Goal: Find specific page/section: Find specific page/section

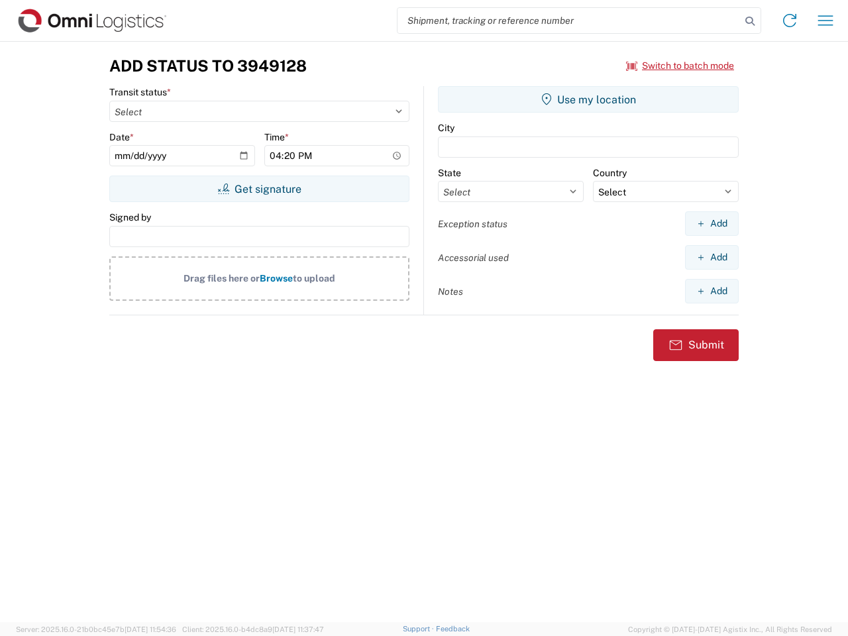
click at [569, 21] on input "search" at bounding box center [568, 20] width 343 height 25
click at [750, 21] on icon at bounding box center [750, 21] width 19 height 19
click at [790, 21] on icon at bounding box center [789, 20] width 21 height 21
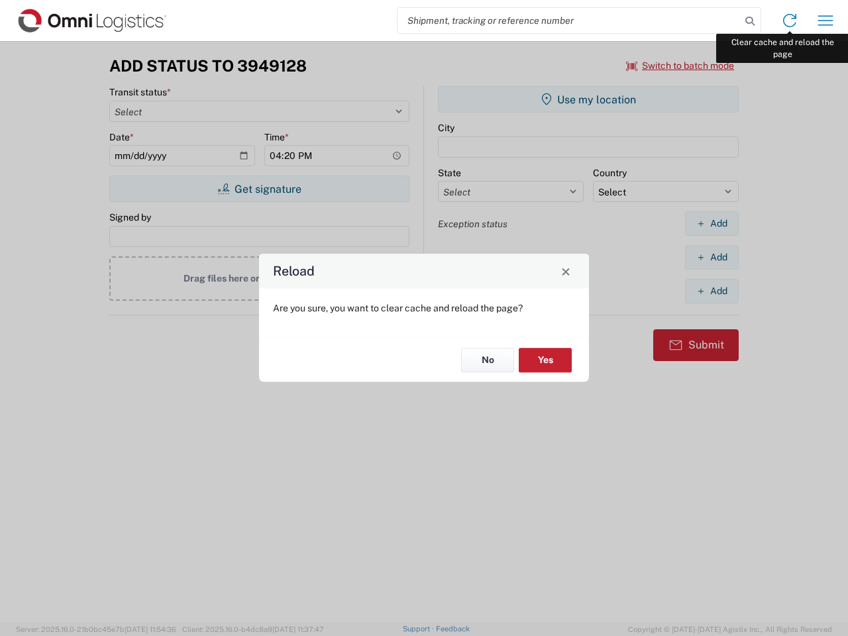
click at [825, 21] on div "Reload Are you sure, you want to clear cache and reload the page? No Yes" at bounding box center [424, 318] width 848 height 636
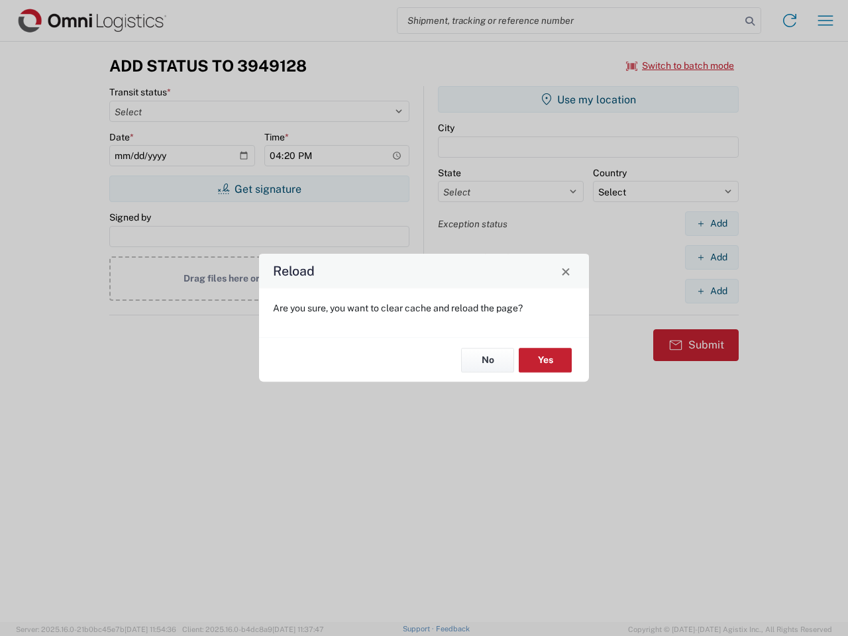
click at [680, 66] on div "Reload Are you sure, you want to clear cache and reload the page? No Yes" at bounding box center [424, 318] width 848 height 636
click at [259, 189] on div "Reload Are you sure, you want to clear cache and reload the page? No Yes" at bounding box center [424, 318] width 848 height 636
click at [588, 99] on div "Reload Are you sure, you want to clear cache and reload the page? No Yes" at bounding box center [424, 318] width 848 height 636
click at [712, 223] on div "Reload Are you sure, you want to clear cache and reload the page? No Yes" at bounding box center [424, 318] width 848 height 636
click at [712, 257] on div "Reload Are you sure, you want to clear cache and reload the page? No Yes" at bounding box center [424, 318] width 848 height 636
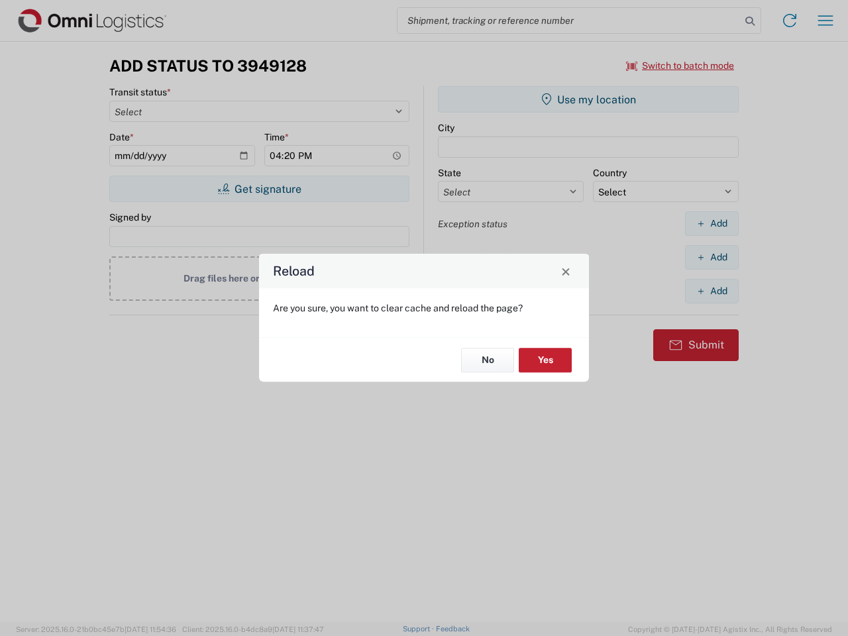
click at [712, 291] on div "Reload Are you sure, you want to clear cache and reload the page? No Yes" at bounding box center [424, 318] width 848 height 636
